Goal: Task Accomplishment & Management: Use online tool/utility

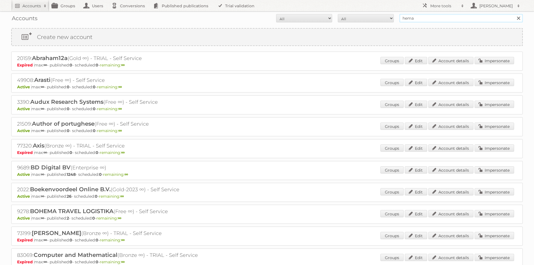
click at [443, 15] on input "hema" at bounding box center [461, 18] width 123 height 8
type input "kwantum"
click at [514, 14] on input "Search" at bounding box center [518, 18] width 8 height 8
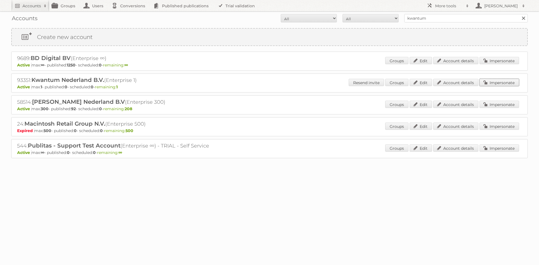
click at [500, 84] on link "Impersonate" at bounding box center [499, 82] width 40 height 7
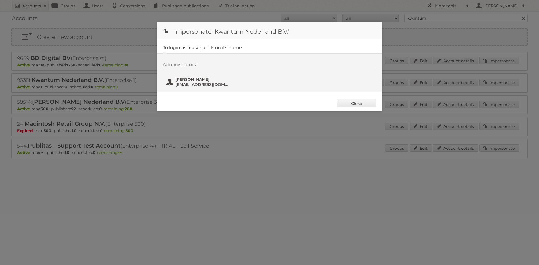
click at [195, 81] on span "Winston Coerecius" at bounding box center [202, 79] width 54 height 5
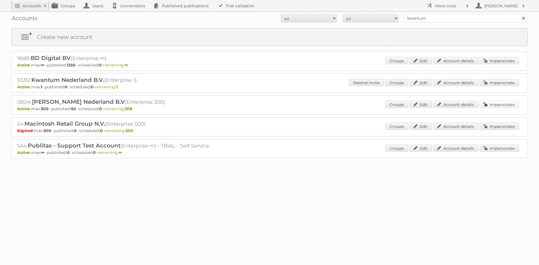
click at [493, 104] on link "Impersonate" at bounding box center [499, 104] width 40 height 7
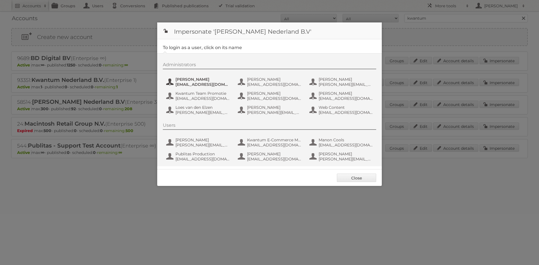
click at [196, 83] on span "aguiking@leenbakker.nl" at bounding box center [202, 84] width 54 height 5
